Goal: Task Accomplishment & Management: Manage account settings

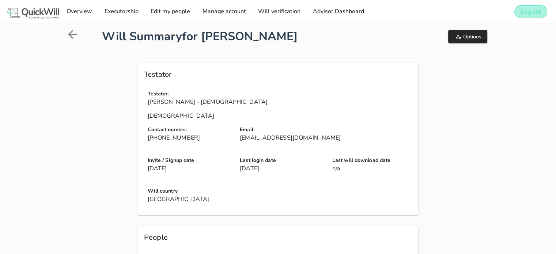
click at [523, 16] on button "Log out" at bounding box center [531, 11] width 33 height 13
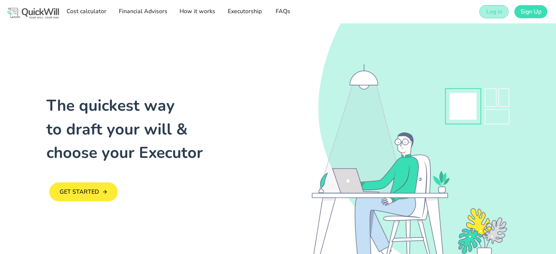
click at [489, 18] on link "Log in" at bounding box center [494, 11] width 29 height 13
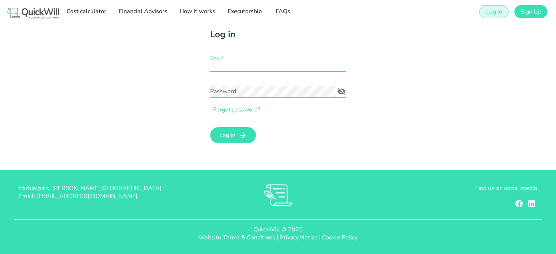
click at [244, 64] on input "Email*" at bounding box center [278, 66] width 136 height 12
type input "[EMAIL_ADDRESS][DOMAIN_NAME]"
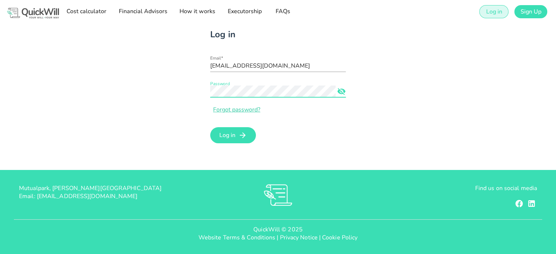
click at [345, 93] on icon "Password appended action" at bounding box center [341, 91] width 9 height 9
click at [244, 130] on button "Log in" at bounding box center [233, 135] width 46 height 16
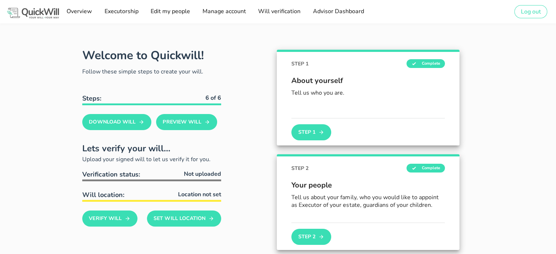
type input "[EMAIL_ADDRESS][DOMAIN_NAME]"
click at [348, 15] on span "Advisor Dashboard" at bounding box center [338, 11] width 52 height 8
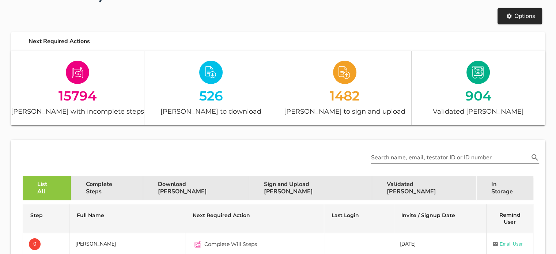
scroll to position [69, 0]
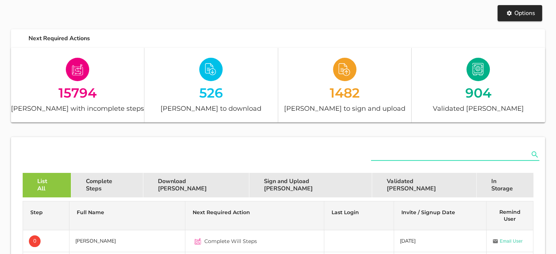
click at [403, 157] on input "text" at bounding box center [450, 155] width 158 height 12
paste input "[PERSON_NAME][EMAIL_ADDRESS][DOMAIN_NAME]"
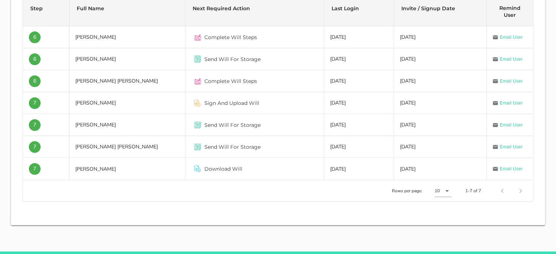
scroll to position [273, 0]
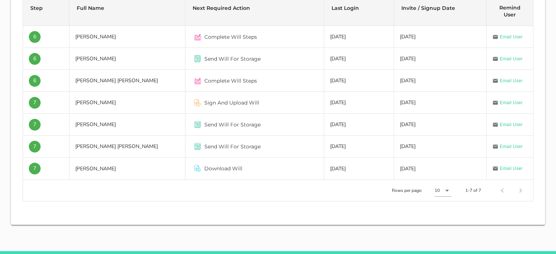
type input "[PERSON_NAME][EMAIL_ADDRESS][DOMAIN_NAME]"
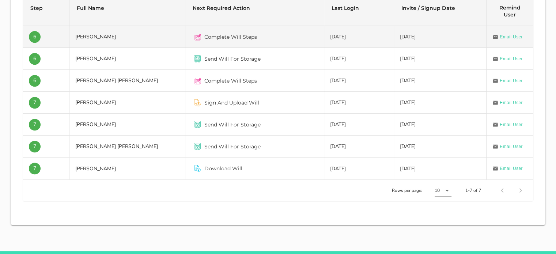
click at [111, 36] on td "[PERSON_NAME]" at bounding box center [128, 37] width 116 height 22
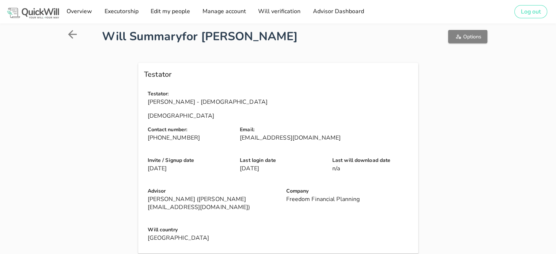
click at [465, 38] on span "Options" at bounding box center [467, 36] width 27 height 7
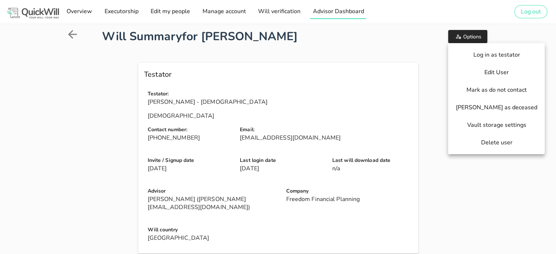
click at [341, 14] on span "Advisor Dashboard" at bounding box center [338, 11] width 52 height 8
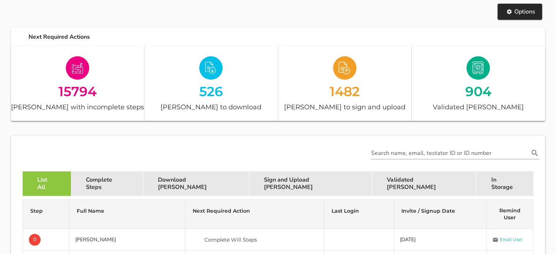
scroll to position [80, 0]
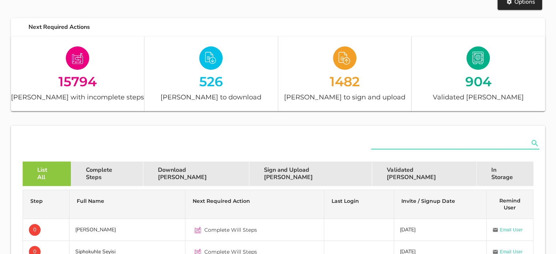
click at [392, 147] on input "text" at bounding box center [450, 144] width 158 height 12
paste input "[CREDIT_CARD_NUMBER]"
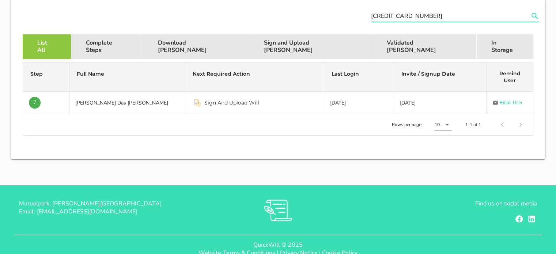
scroll to position [208, 0]
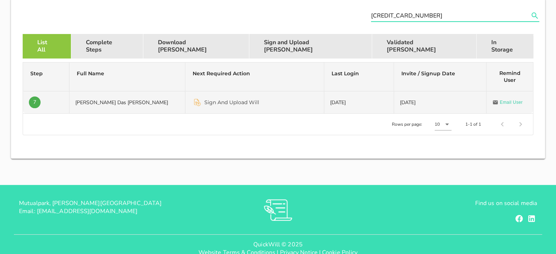
type input "[CREDIT_CARD_NUMBER]"
click at [158, 102] on td "[PERSON_NAME] Das [PERSON_NAME]" at bounding box center [128, 102] width 116 height 22
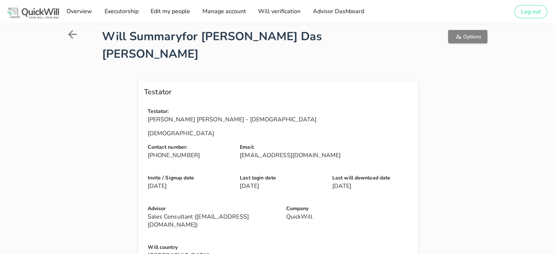
click at [462, 38] on span "Options" at bounding box center [467, 36] width 27 height 7
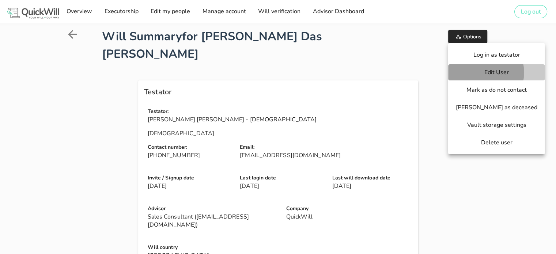
click at [473, 74] on span "Edit User" at bounding box center [497, 72] width 82 height 8
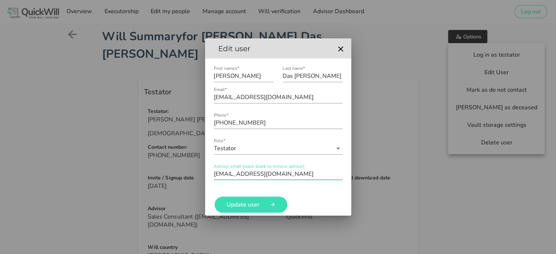
click at [282, 172] on input "[EMAIL_ADDRESS][DOMAIN_NAME]" at bounding box center [278, 174] width 129 height 12
paste input "[CREDIT_CARD_NUMBER]"
type input "[CREDIT_CARD_NUMBER]"
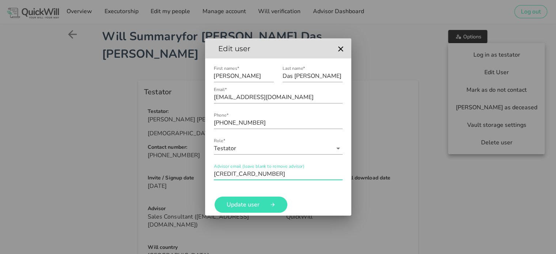
drag, startPoint x: 259, startPoint y: 174, endPoint x: 196, endPoint y: 164, distance: 63.0
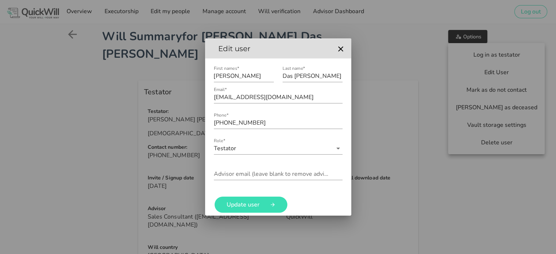
click at [341, 10] on div at bounding box center [278, 127] width 556 height 254
click at [341, 46] on icon "button" at bounding box center [341, 49] width 9 height 9
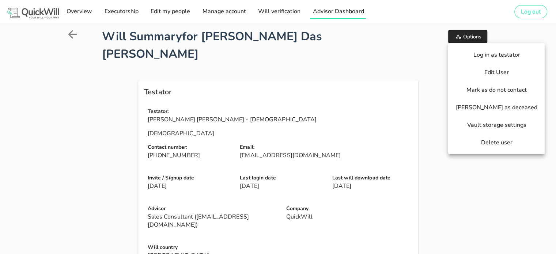
click at [338, 12] on span "Advisor Dashboard" at bounding box center [338, 11] width 52 height 8
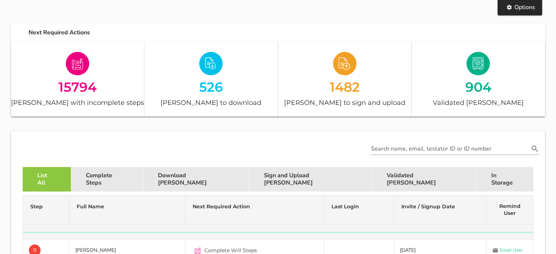
scroll to position [105, 0]
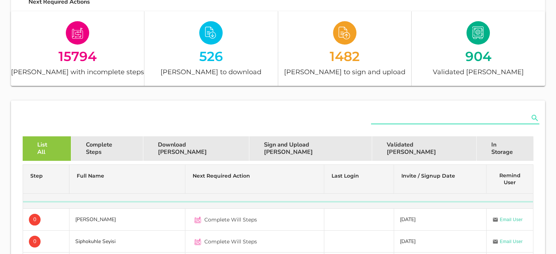
click at [403, 120] on input "text" at bounding box center [450, 118] width 158 height 12
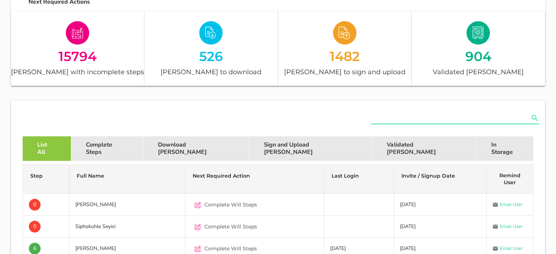
paste input "[CREDIT_CARD_NUMBER]"
type input "6"
click at [382, 115] on input "text" at bounding box center [450, 118] width 158 height 12
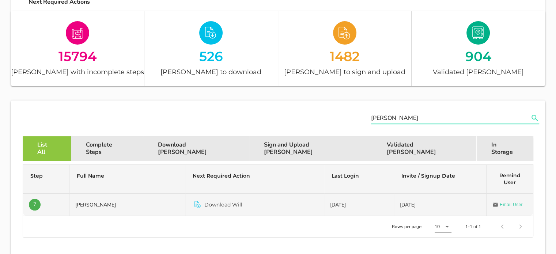
type input "[PERSON_NAME]"
click at [124, 208] on td "[PERSON_NAME]" at bounding box center [128, 205] width 116 height 22
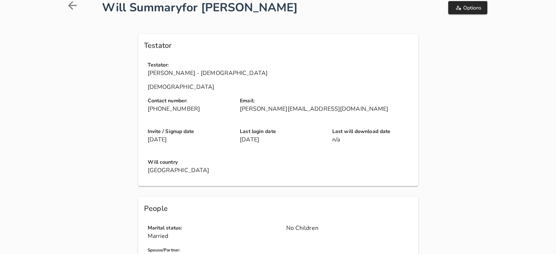
scroll to position [29, 0]
click at [263, 108] on p "[PERSON_NAME][EMAIL_ADDRESS][DOMAIN_NAME]" at bounding box center [328, 109] width 176 height 8
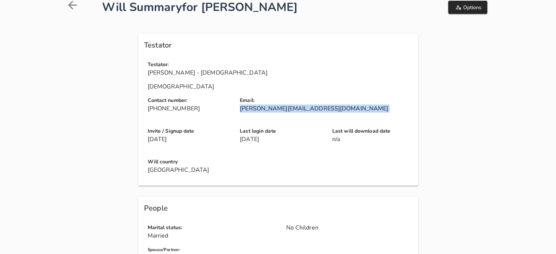
click at [263, 108] on p "[PERSON_NAME][EMAIL_ADDRESS][DOMAIN_NAME]" at bounding box center [328, 109] width 176 height 8
copy div "[PERSON_NAME][EMAIL_ADDRESS][DOMAIN_NAME]"
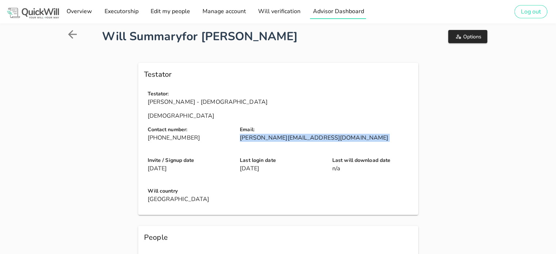
click at [356, 14] on span "Advisor Dashboard" at bounding box center [338, 11] width 52 height 8
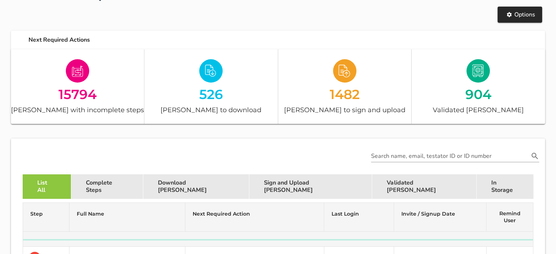
scroll to position [92, 0]
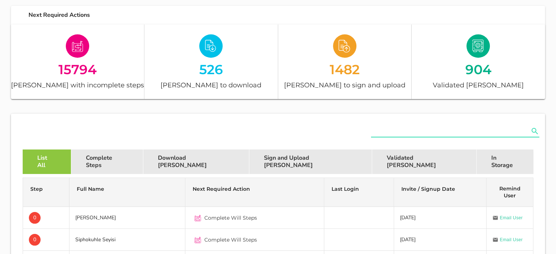
click at [401, 128] on input "text" at bounding box center [450, 131] width 158 height 12
paste input "[CREDIT_CARD_NUMBER]"
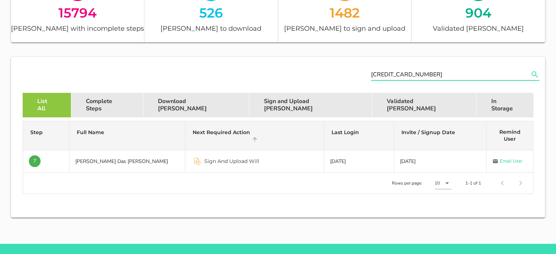
scroll to position [155, 0]
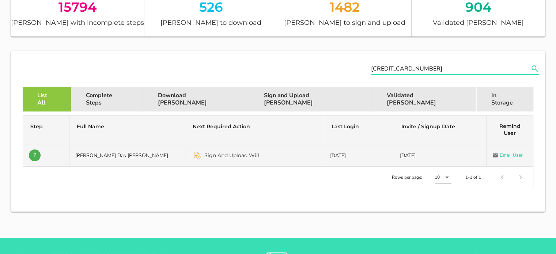
type input "[CREDIT_CARD_NUMBER]"
click at [154, 159] on td "[PERSON_NAME] Das [PERSON_NAME]" at bounding box center [128, 155] width 116 height 22
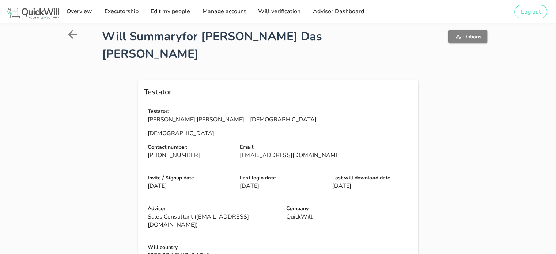
click at [458, 36] on icon "button" at bounding box center [458, 37] width 5 height 4
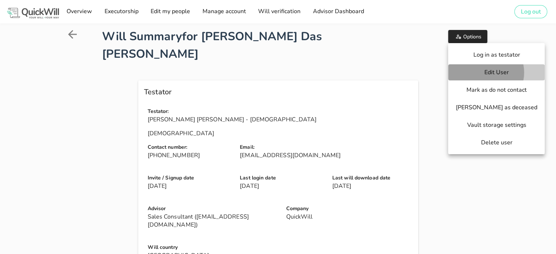
click at [471, 72] on span "Edit User" at bounding box center [497, 72] width 82 height 8
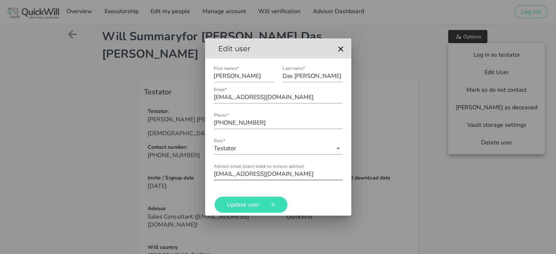
click at [276, 175] on input "[EMAIL_ADDRESS][DOMAIN_NAME]" at bounding box center [278, 174] width 129 height 12
paste input "[PERSON_NAME]"
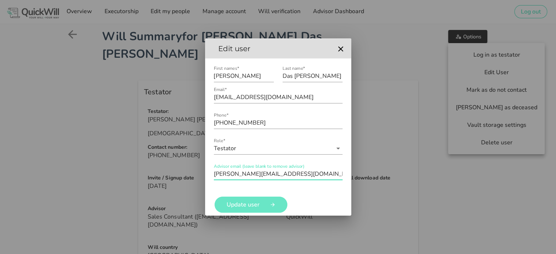
click at [273, 206] on icon "button" at bounding box center [273, 204] width 6 height 13
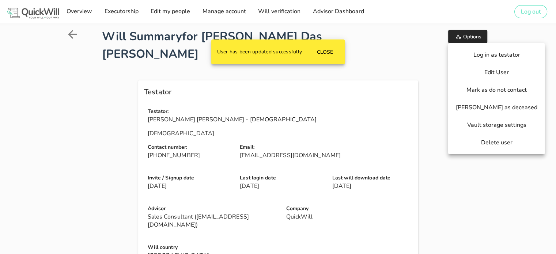
type input "[PERSON_NAME][EMAIL_ADDRESS][DOMAIN_NAME]"
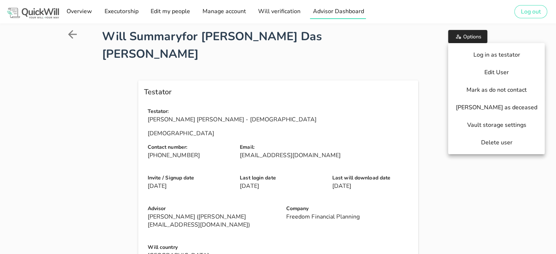
click at [343, 16] on link "Advisor Dashboard" at bounding box center [338, 11] width 56 height 15
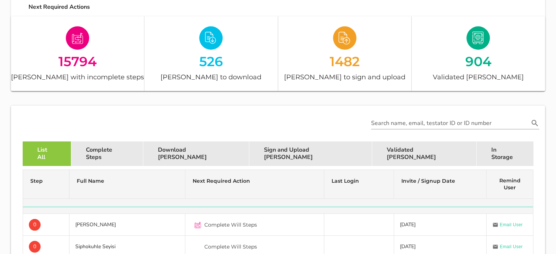
scroll to position [102, 0]
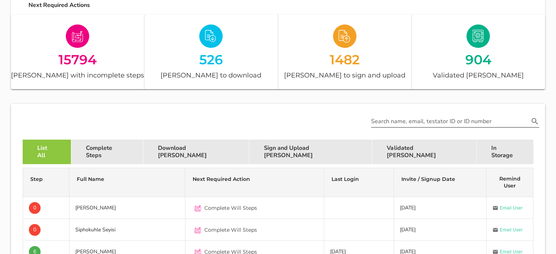
click at [405, 120] on input "Search name, email, testator ID or ID number" at bounding box center [450, 122] width 158 height 12
paste input "[CREDIT_CARD_NUMBER]"
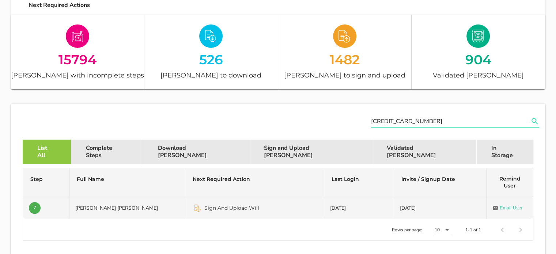
type input "[CREDIT_CARD_NUMBER]"
click at [132, 206] on td "[PERSON_NAME] [PERSON_NAME]" at bounding box center [128, 208] width 116 height 22
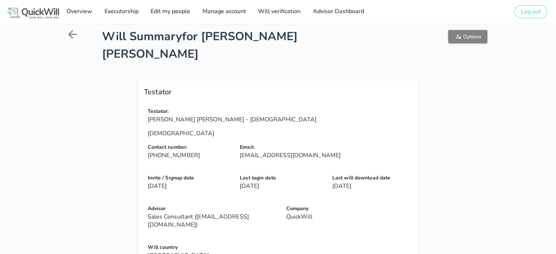
click at [476, 40] on span "Options" at bounding box center [467, 36] width 27 height 7
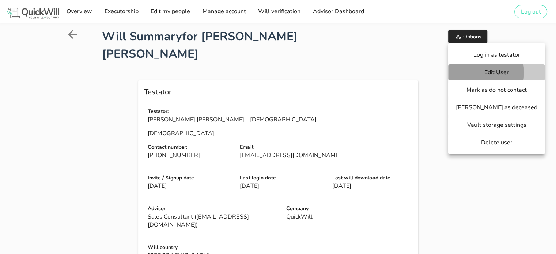
click at [477, 75] on span "Edit User" at bounding box center [497, 72] width 82 height 8
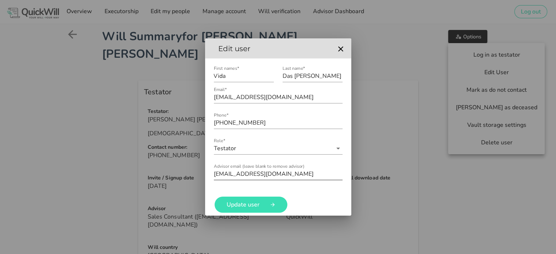
click at [286, 174] on input "[EMAIL_ADDRESS][DOMAIN_NAME]" at bounding box center [278, 174] width 129 height 12
paste input "[PERSON_NAME]"
click at [260, 203] on span "Update user" at bounding box center [243, 205] width 41 height 8
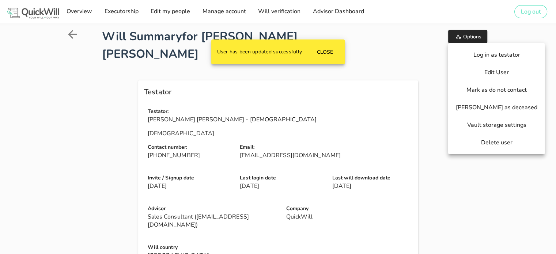
type input "[PERSON_NAME][EMAIL_ADDRESS][DOMAIN_NAME]"
